Goal: Task Accomplishment & Management: Manage account settings

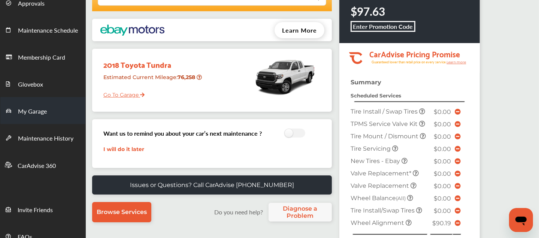
click at [48, 112] on link "My Garage" at bounding box center [42, 110] width 85 height 27
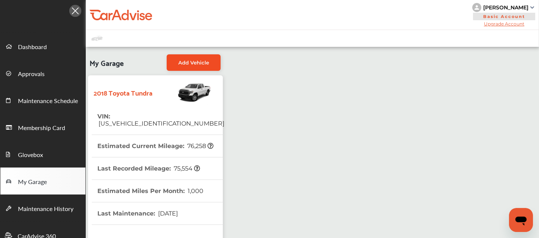
click at [186, 60] on span "Add Vehicle" at bounding box center [193, 63] width 31 height 6
